Goal: Task Accomplishment & Management: Manage account settings

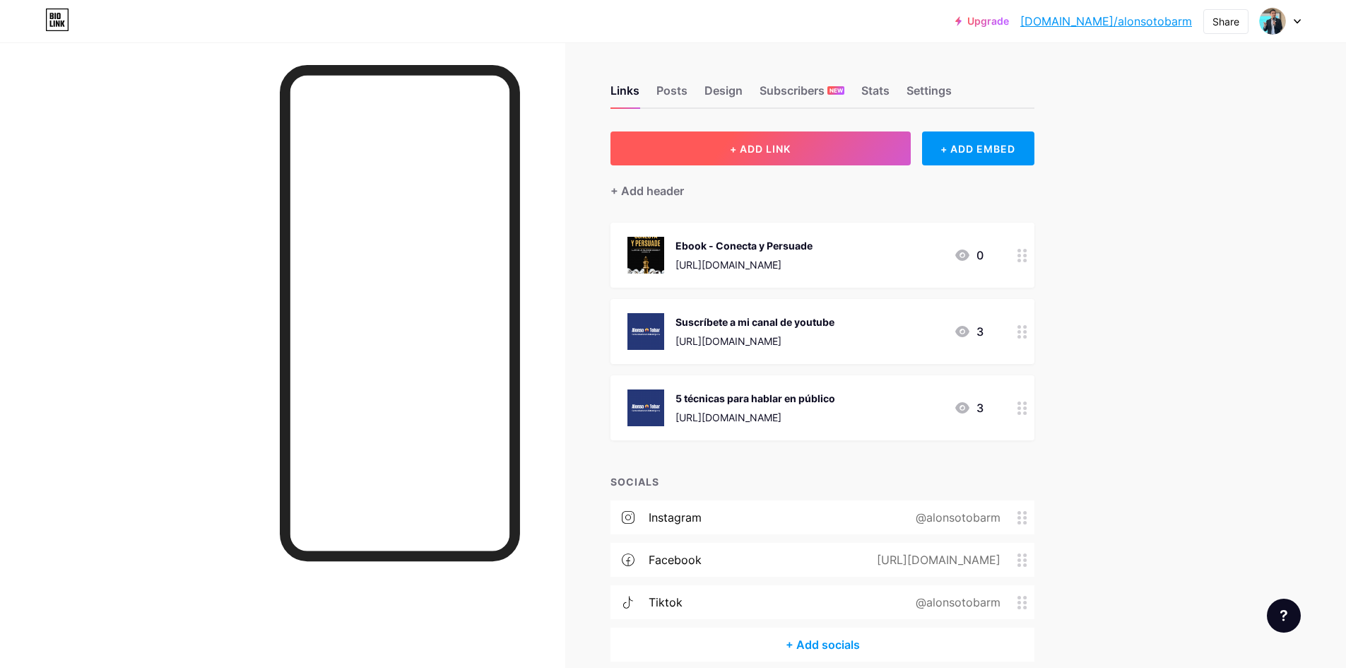
click at [749, 146] on span "+ ADD LINK" at bounding box center [760, 149] width 61 height 12
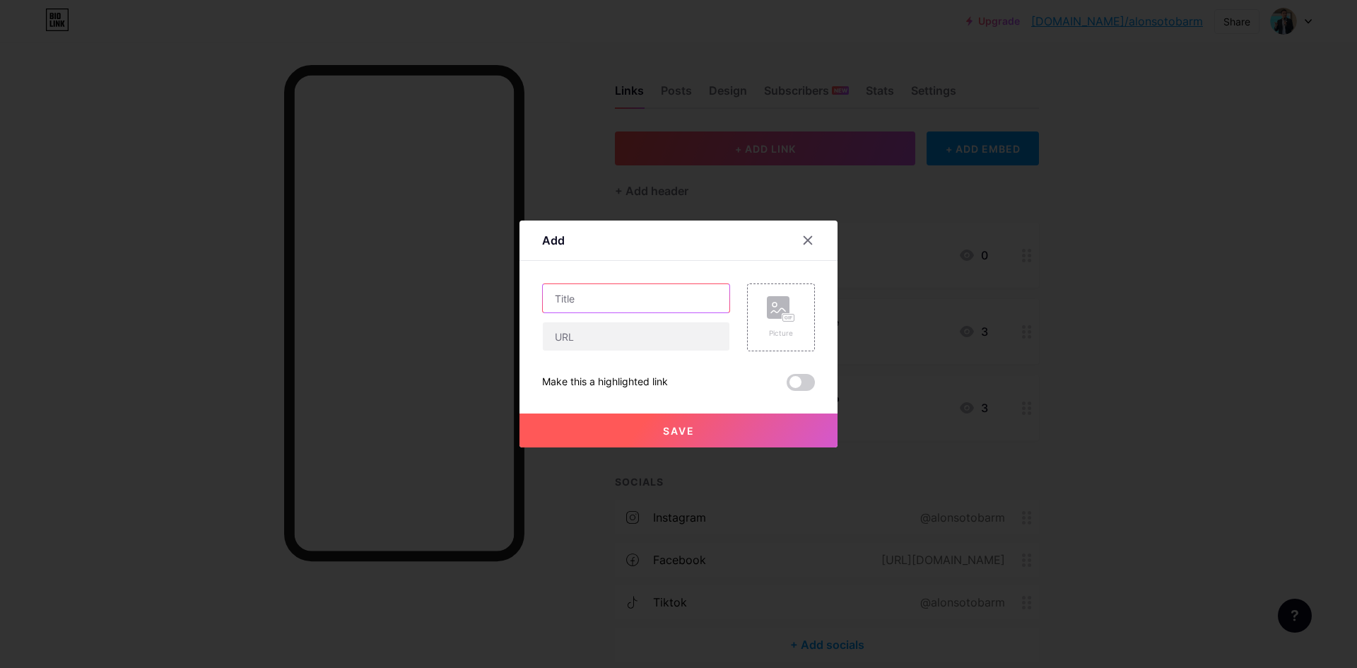
click at [596, 305] on input "text" at bounding box center [636, 298] width 187 height 28
type input "Contáctame"
click at [604, 336] on input "text" at bounding box center [636, 336] width 187 height 28
paste input "[URL][DOMAIN_NAME]"
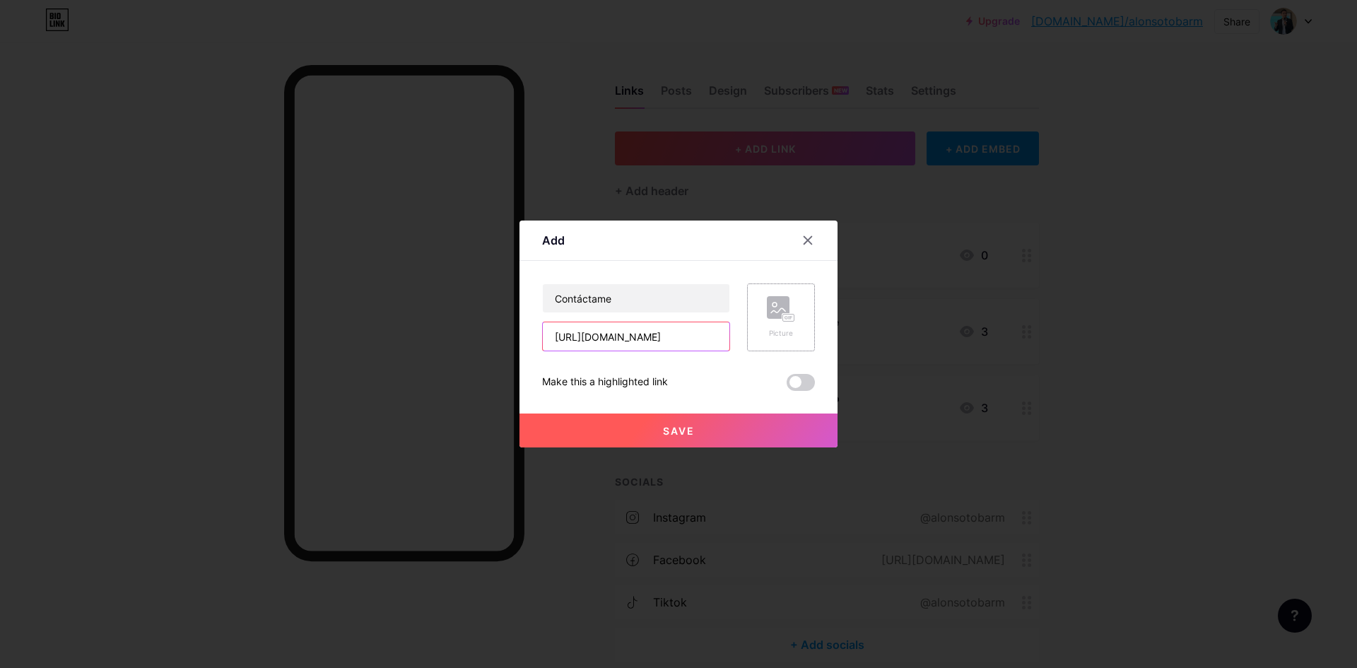
type input "[URL][DOMAIN_NAME]"
click at [783, 321] on rect at bounding box center [788, 318] width 11 height 7
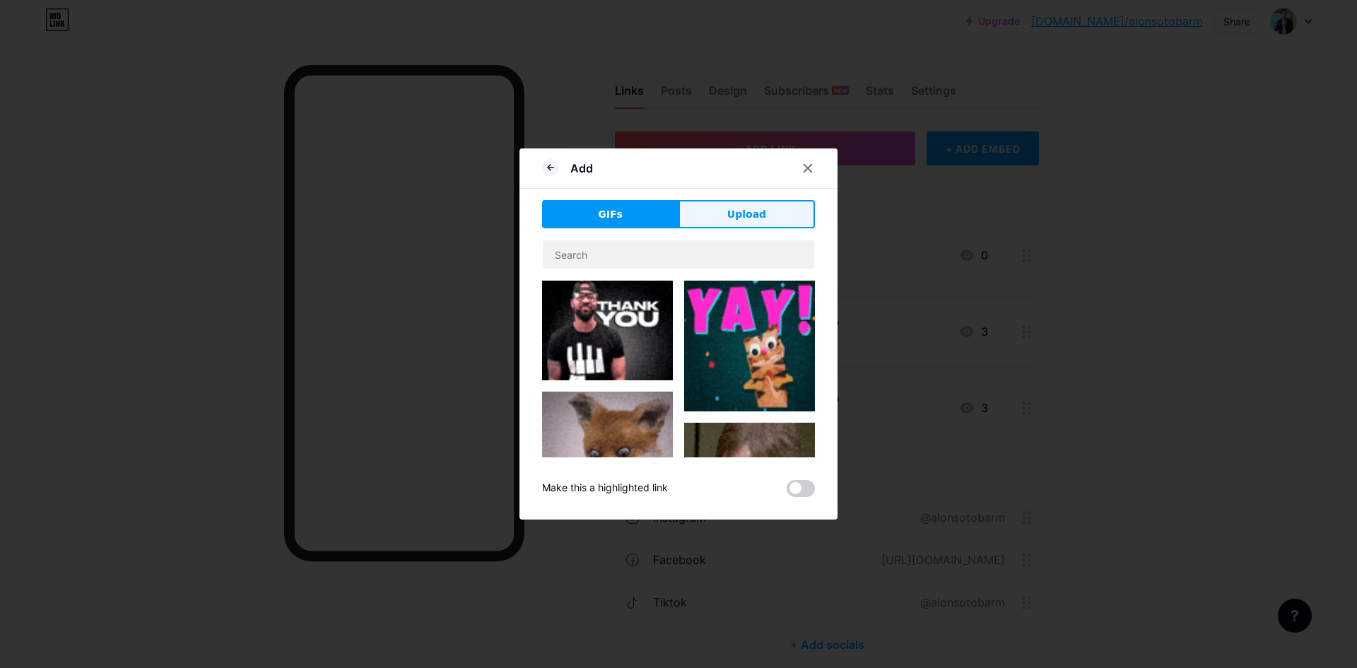
click at [712, 208] on button "Upload" at bounding box center [746, 214] width 136 height 28
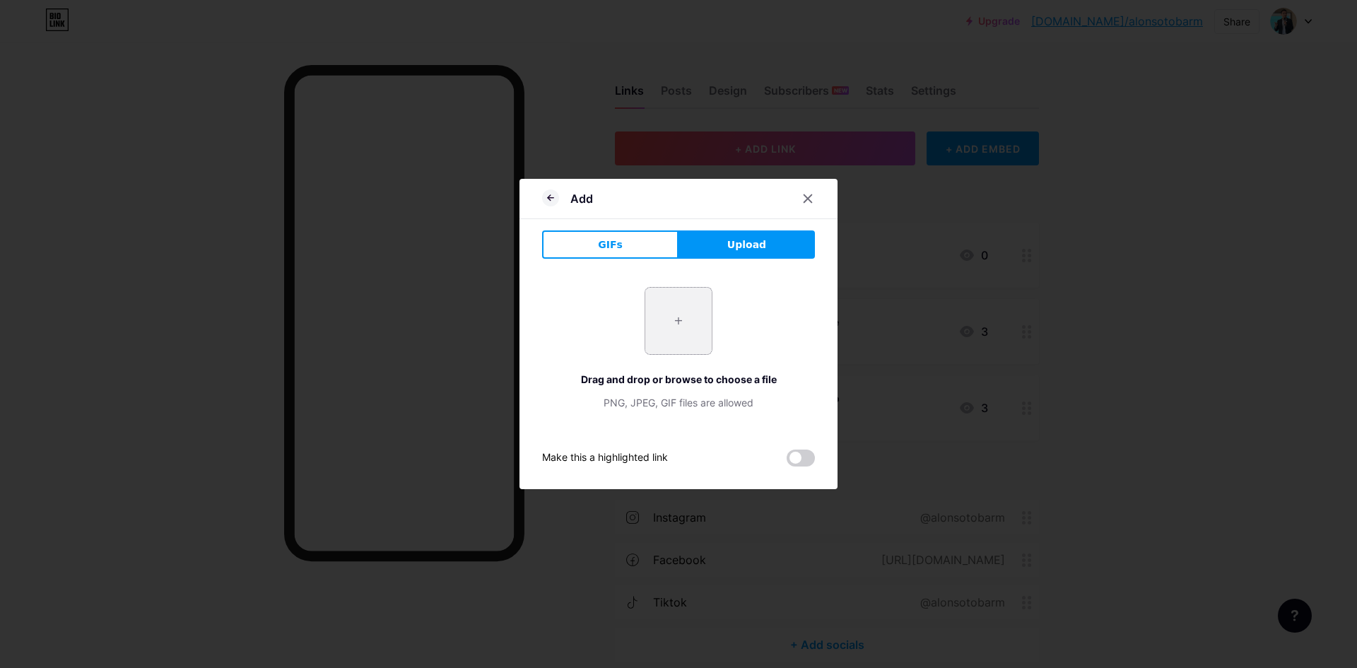
click at [689, 323] on input "file" at bounding box center [678, 321] width 66 height 66
type input "C:\fakepath\Diseño sin título (7).png"
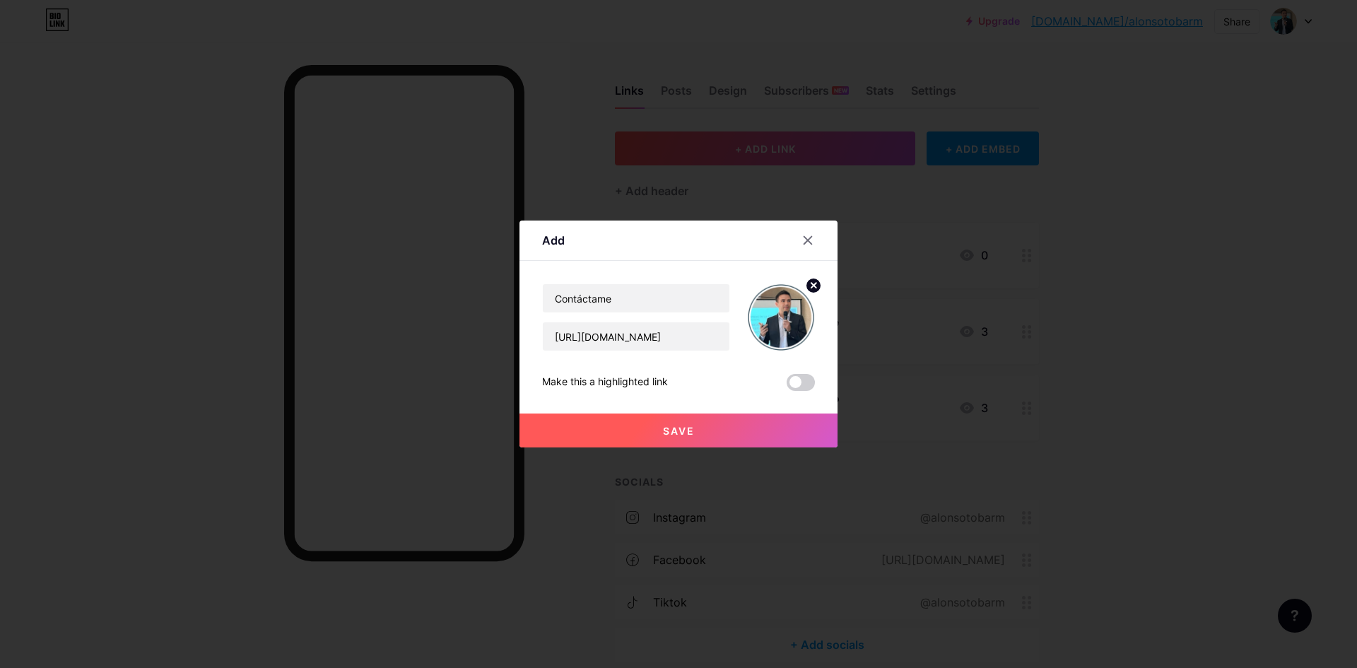
click at [710, 423] on button "Save" at bounding box center [678, 430] width 318 height 34
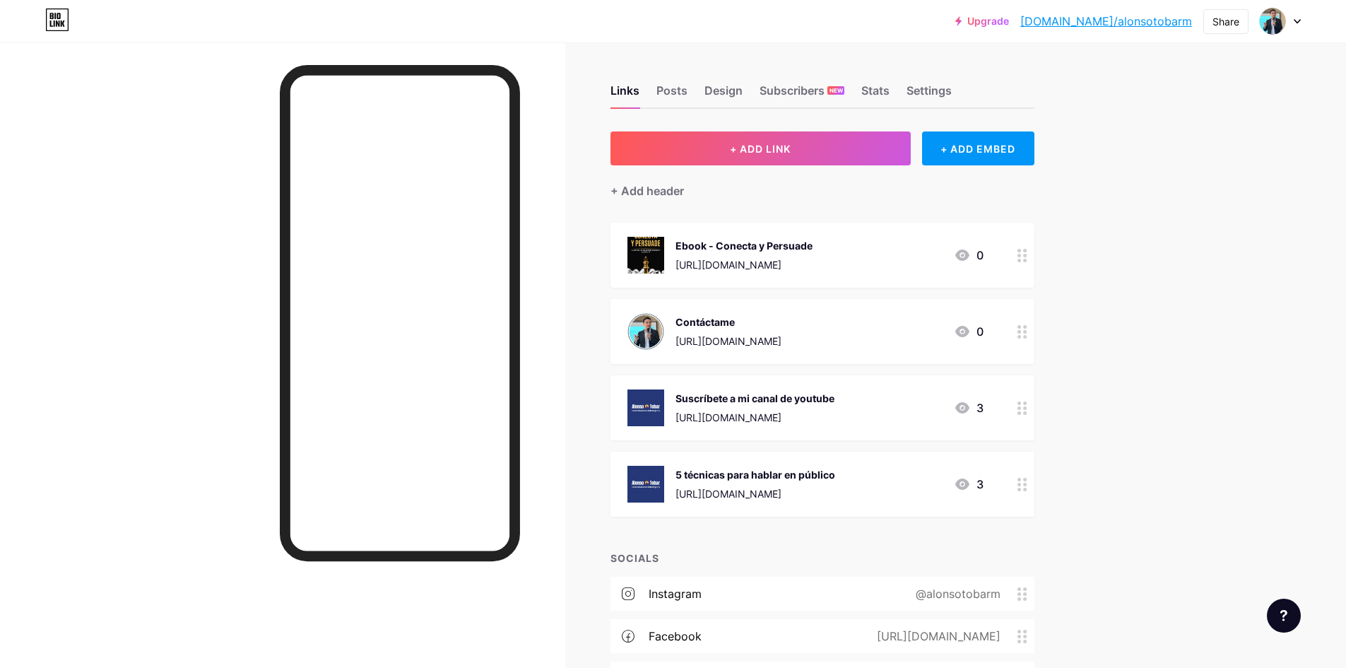
click at [1153, 21] on link "[DOMAIN_NAME]/alonsotobarm" at bounding box center [1107, 21] width 172 height 17
click at [782, 338] on div "[URL][DOMAIN_NAME]" at bounding box center [729, 341] width 106 height 15
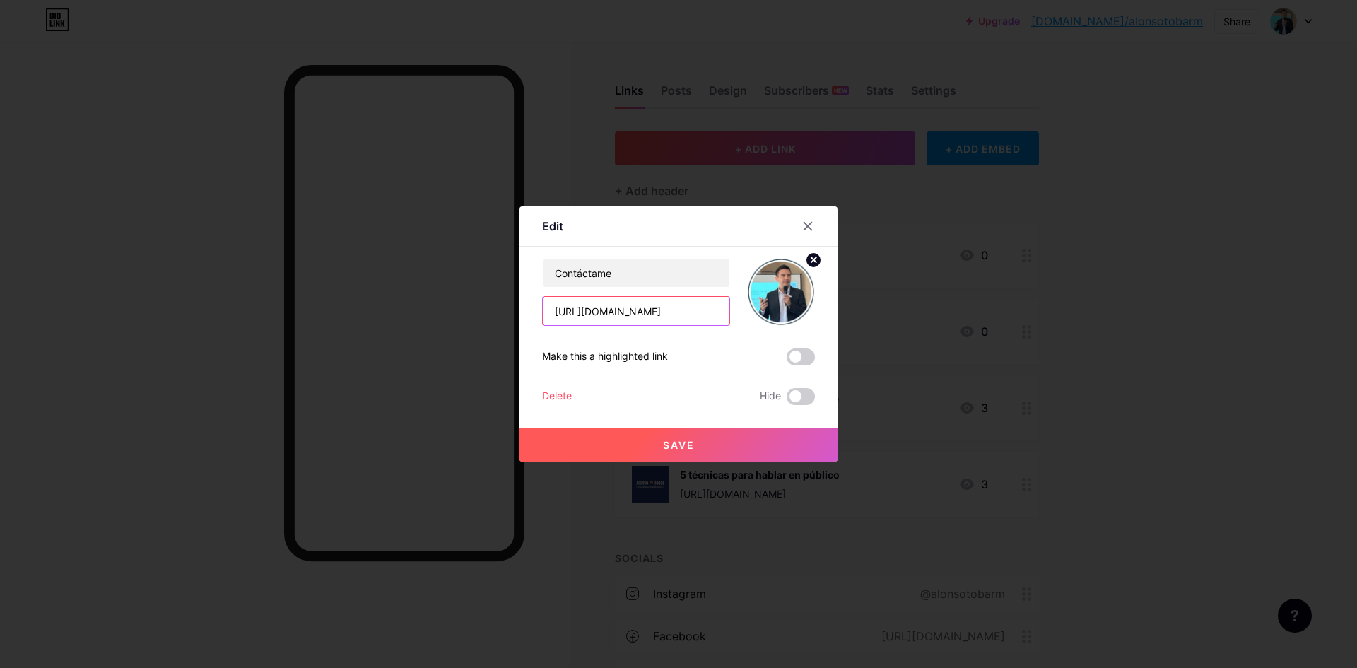
click at [669, 319] on input "[URL][DOMAIN_NAME]" at bounding box center [636, 311] width 187 height 28
drag, startPoint x: 546, startPoint y: 314, endPoint x: 1187, endPoint y: 334, distance: 642.1
click at [1187, 334] on div "Edit Content YouTube Play YouTube video without leaving your page. ADD Vimeo Pl…" at bounding box center [678, 334] width 1357 height 668
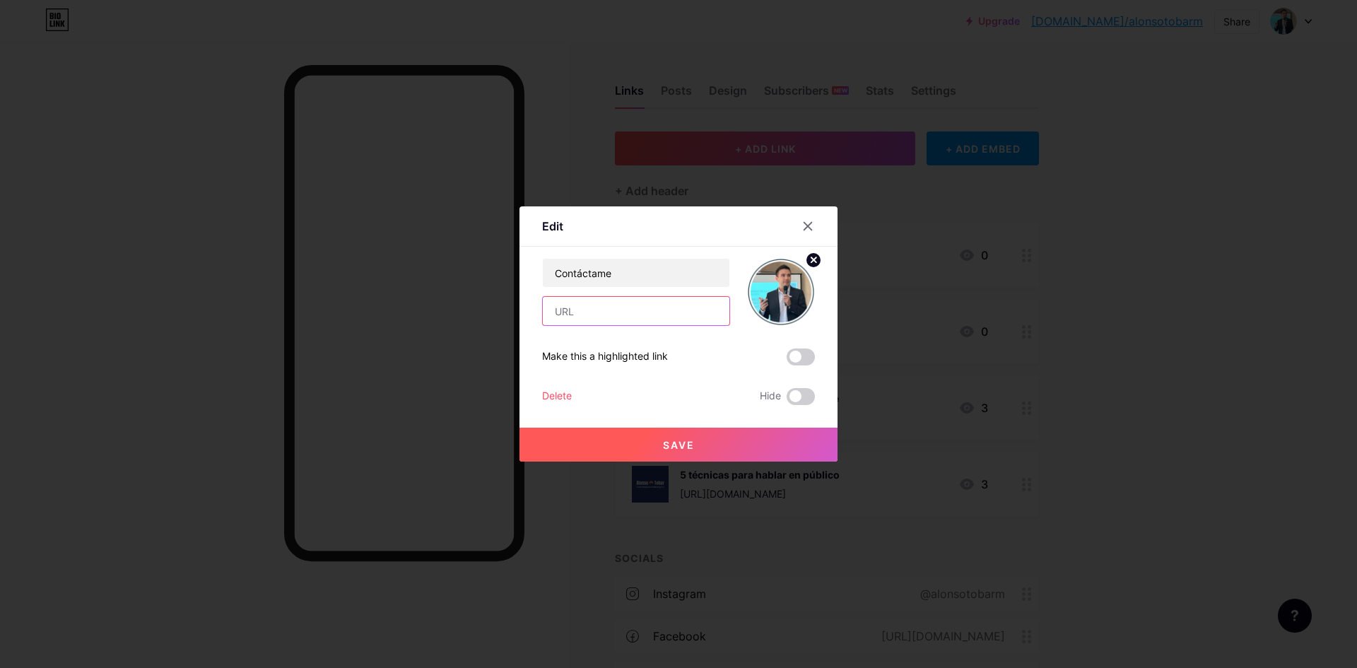
paste input "[URL][DOMAIN_NAME]"
type input "[URL][DOMAIN_NAME]"
click at [663, 447] on span "Save" at bounding box center [679, 445] width 32 height 12
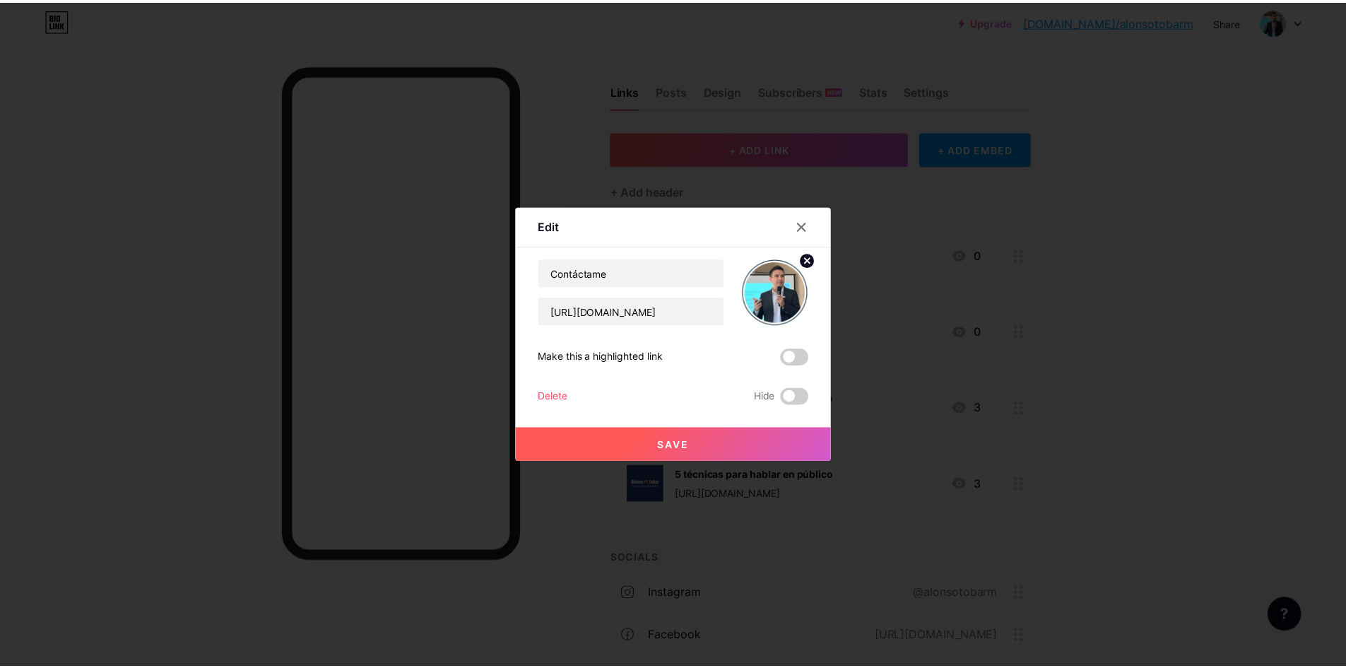
scroll to position [0, 0]
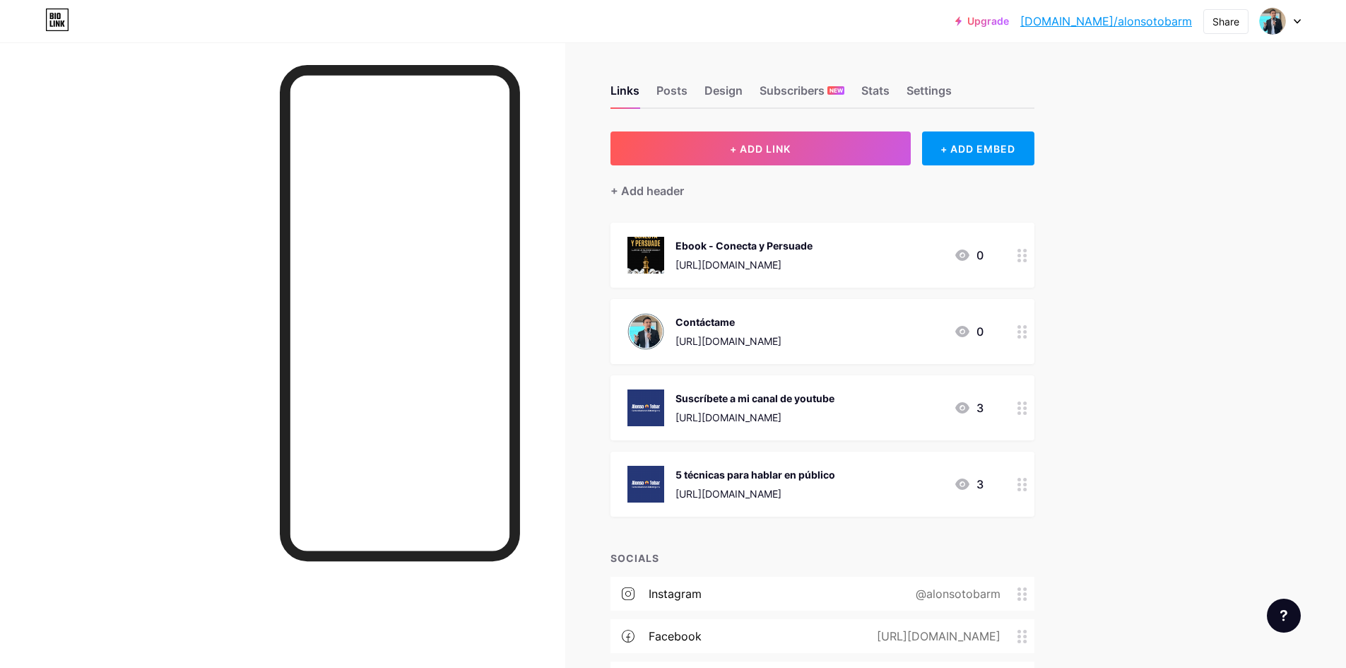
drag, startPoint x: 793, startPoint y: 322, endPoint x: 787, endPoint y: 226, distance: 96.3
click at [787, 226] on span "Ebook - Conecta y Persuade [URL][DOMAIN_NAME] 0 Contáctame [URL][DOMAIN_NAME] 0…" at bounding box center [823, 370] width 424 height 294
click at [1255, 288] on div "Upgrade [DOMAIN_NAME]/[PERSON_NAME]... [DOMAIN_NAME]/alonsotobarm Share Switch …" at bounding box center [673, 404] width 1346 height 809
click at [1189, 329] on div "Upgrade [DOMAIN_NAME]/[PERSON_NAME]... [DOMAIN_NAME]/alonsotobarm Share Switch …" at bounding box center [673, 404] width 1346 height 809
